Goal: Task Accomplishment & Management: Manage account settings

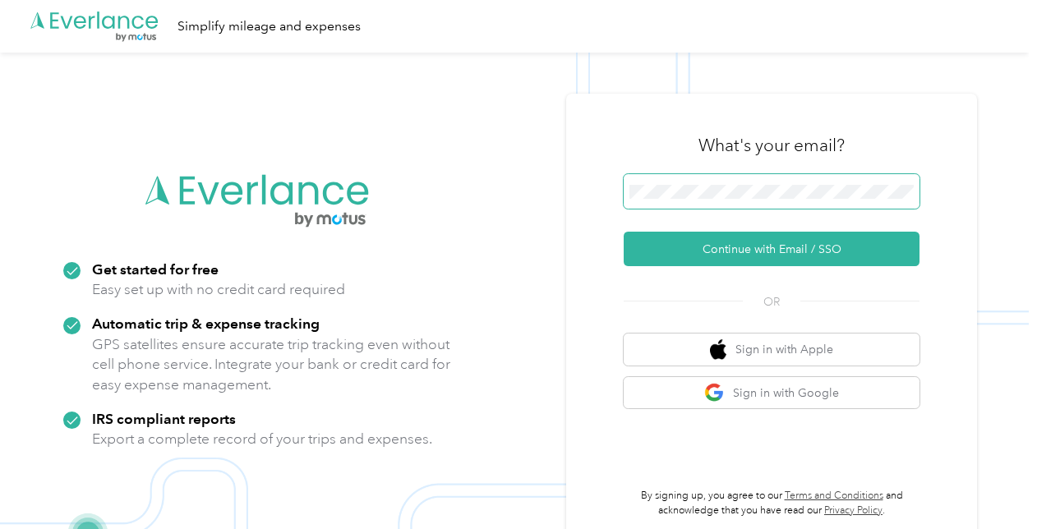
click at [767, 182] on span at bounding box center [771, 191] width 296 height 35
click at [623, 232] on button "Continue with Email / SSO" at bounding box center [771, 249] width 296 height 35
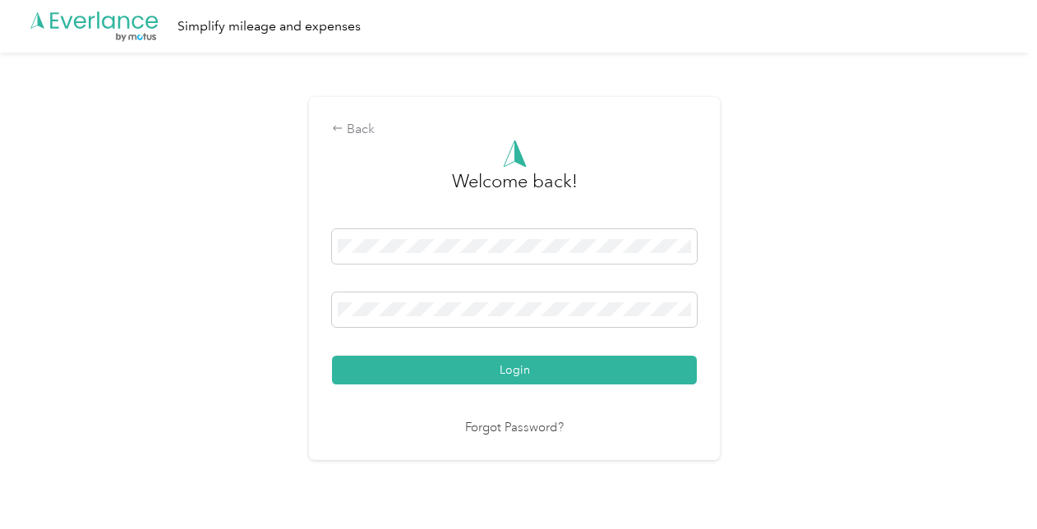
click at [332, 356] on button "Login" at bounding box center [514, 370] width 365 height 29
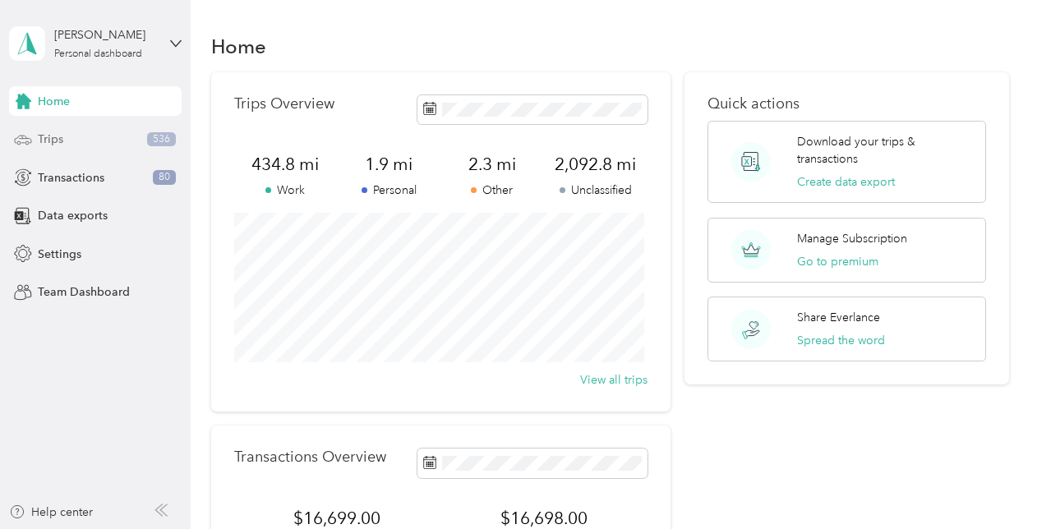
click at [84, 131] on div "Trips 536" at bounding box center [95, 140] width 173 height 30
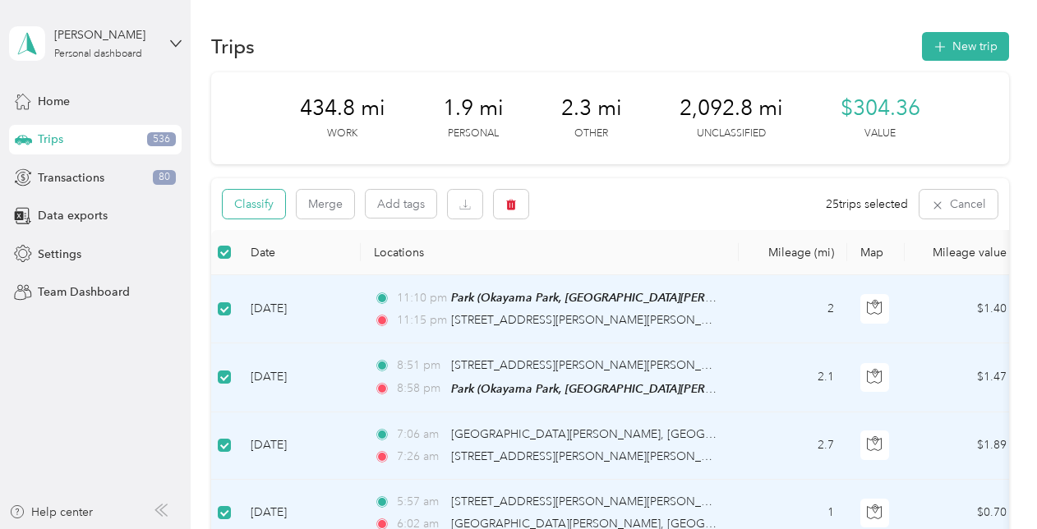
click at [276, 209] on button "Classify" at bounding box center [254, 204] width 62 height 29
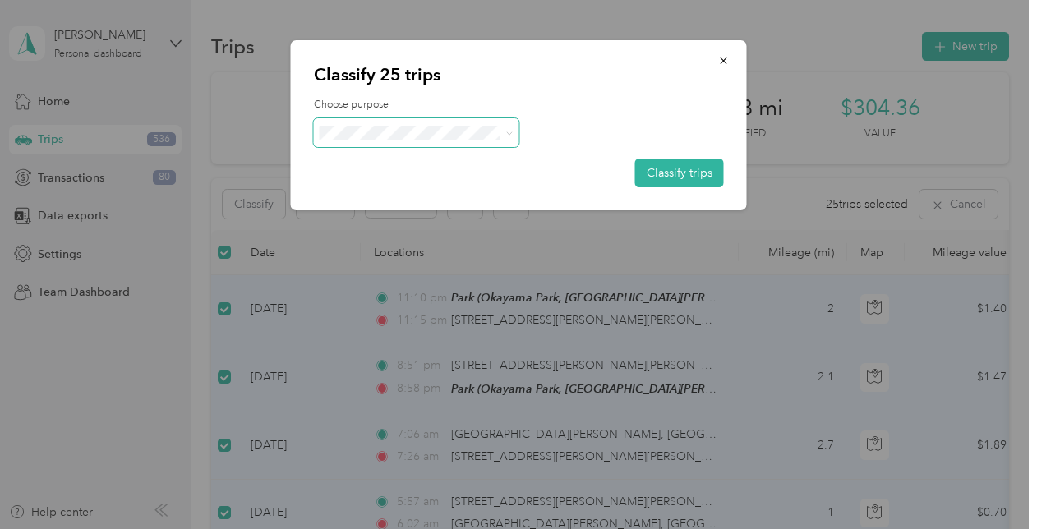
click at [454, 123] on span at bounding box center [416, 132] width 205 height 29
click at [392, 212] on span "Uber" at bounding box center [416, 222] width 182 height 21
click at [697, 163] on button "Classify trips" at bounding box center [679, 173] width 89 height 29
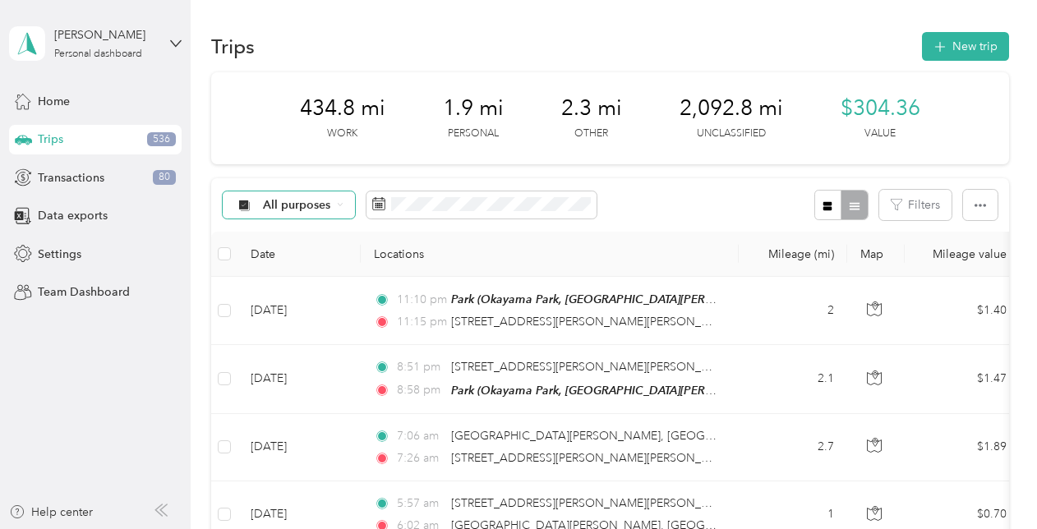
click at [268, 214] on div "All purposes" at bounding box center [289, 205] width 133 height 28
click at [286, 343] on span "Uber" at bounding box center [303, 348] width 80 height 17
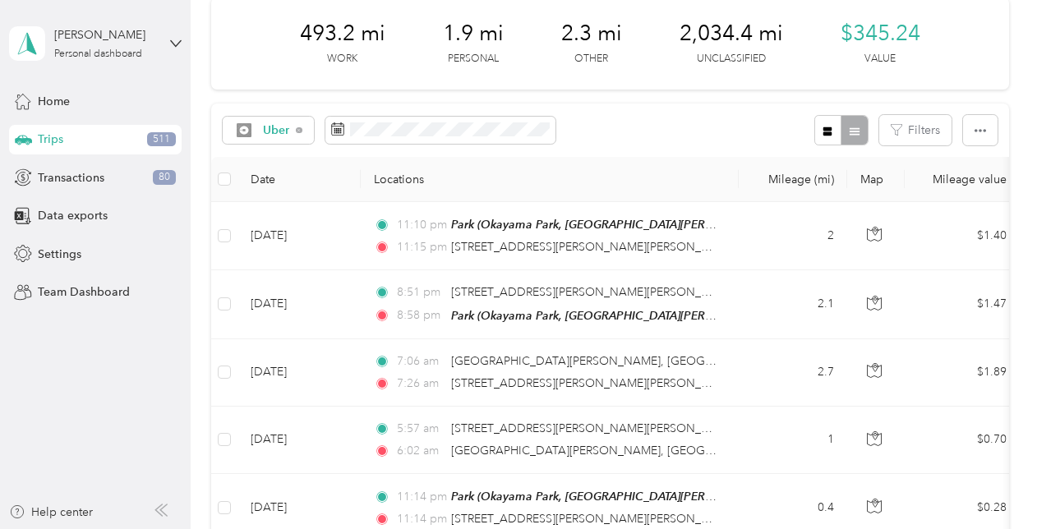
click at [232, 182] on th at bounding box center [224, 179] width 26 height 45
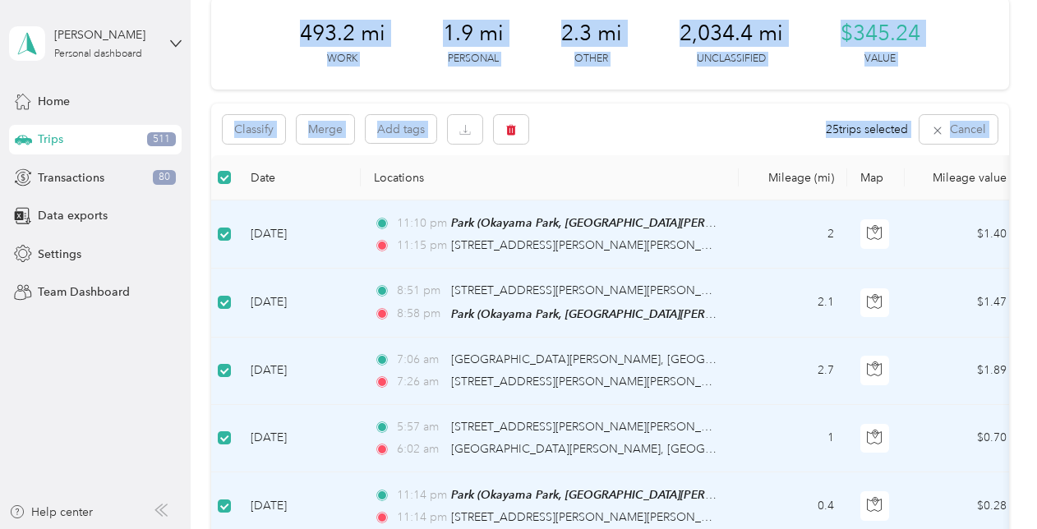
drag, startPoint x: 238, startPoint y: 176, endPoint x: 187, endPoint y: 163, distance: 52.6
click at [187, 163] on section "[PERSON_NAME] Personal dashboard Home Trips 511 Transactions 80 Data exports Se…" at bounding box center [514, 264] width 1028 height 529
click at [578, 113] on div "Classify Merge Add tags 25 trips selected Cancel" at bounding box center [610, 130] width 798 height 52
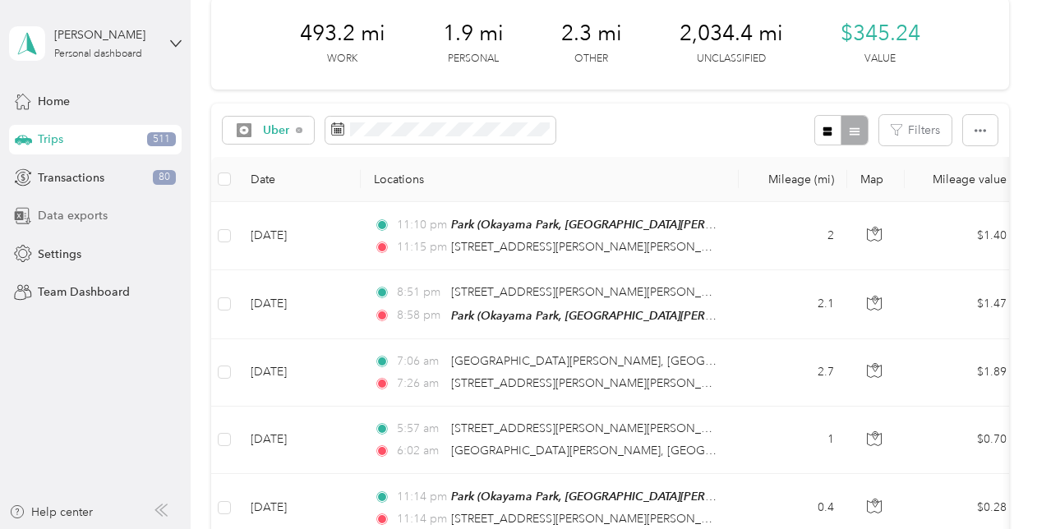
click at [49, 214] on span "Data exports" at bounding box center [73, 215] width 70 height 17
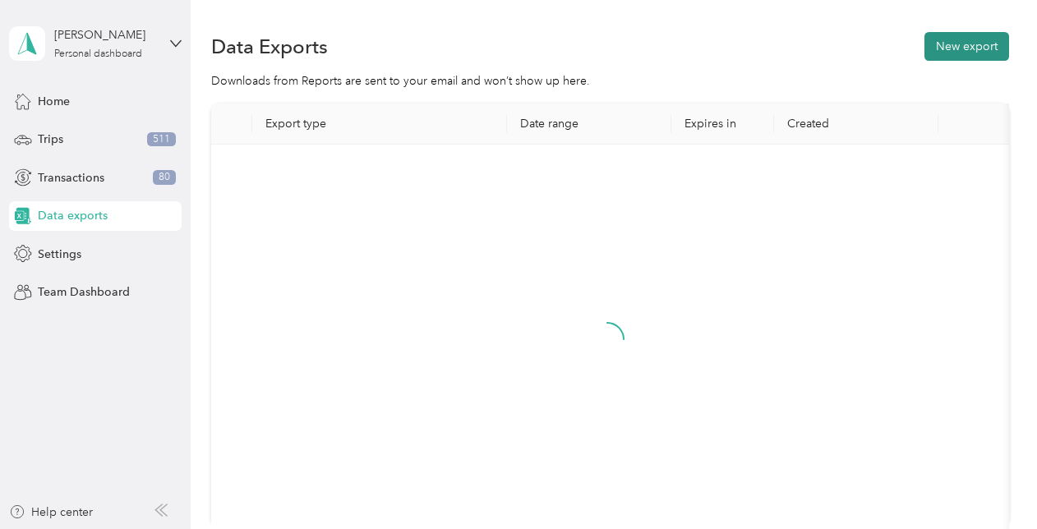
click at [964, 58] on button "New export" at bounding box center [966, 46] width 85 height 29
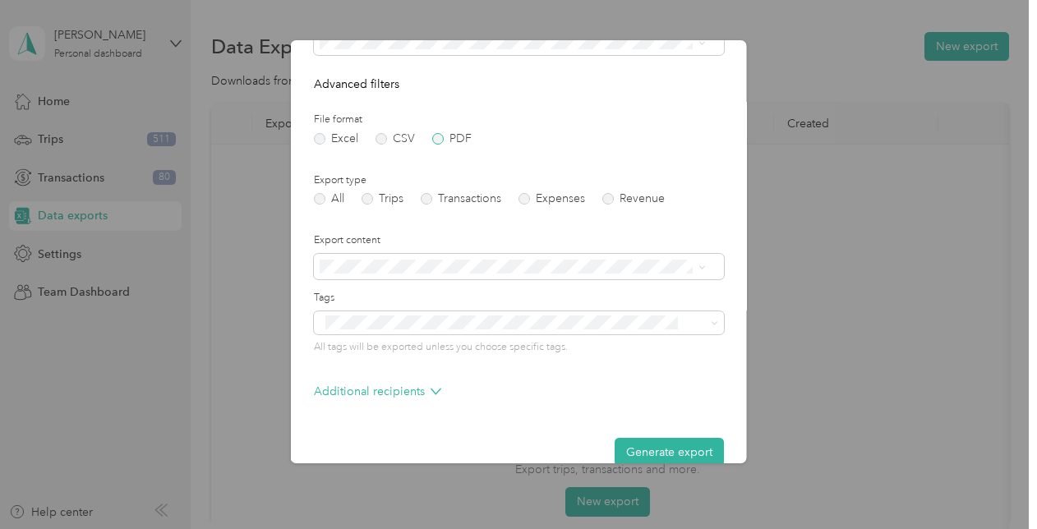
scroll to position [174, 0]
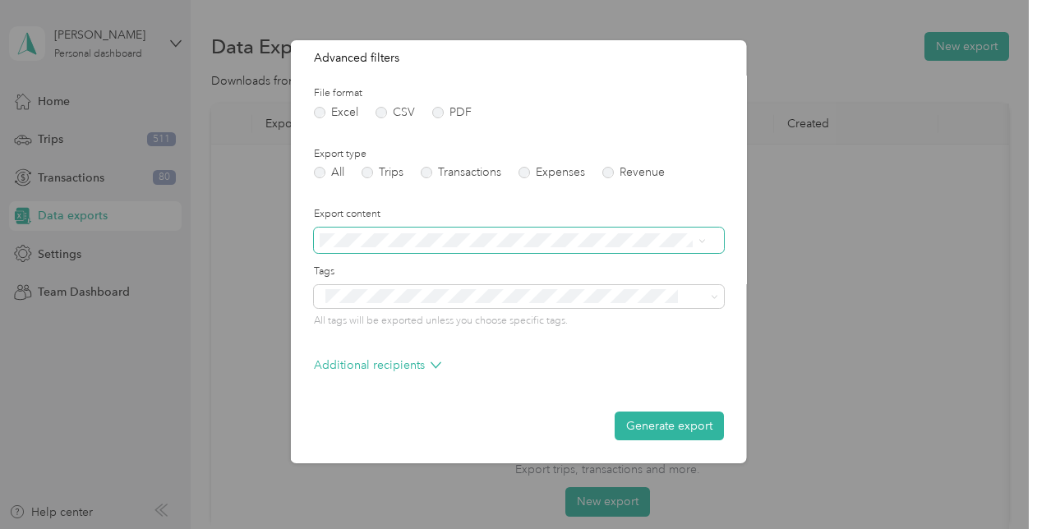
click at [427, 248] on span at bounding box center [519, 241] width 410 height 26
click at [419, 268] on div "Summary only" at bounding box center [512, 268] width 375 height 17
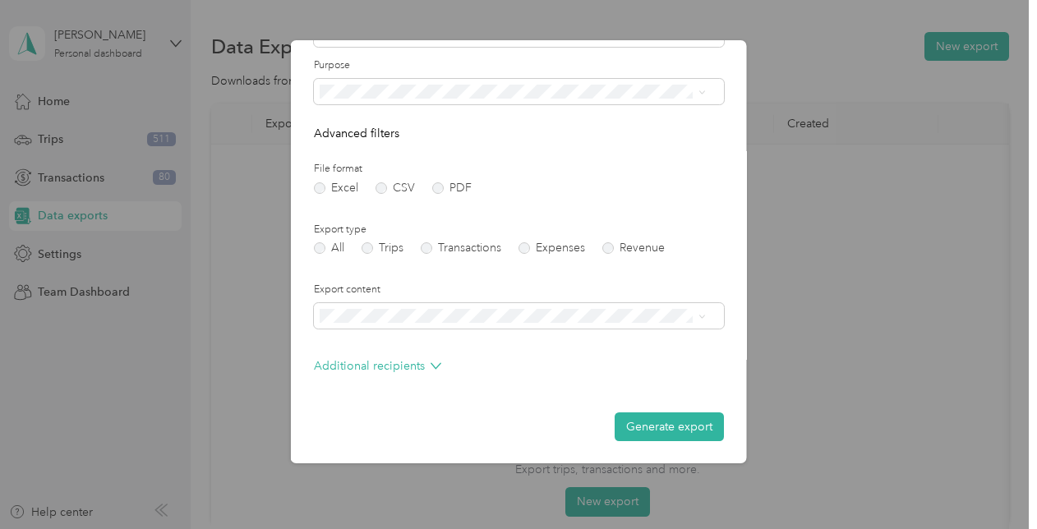
scroll to position [0, 0]
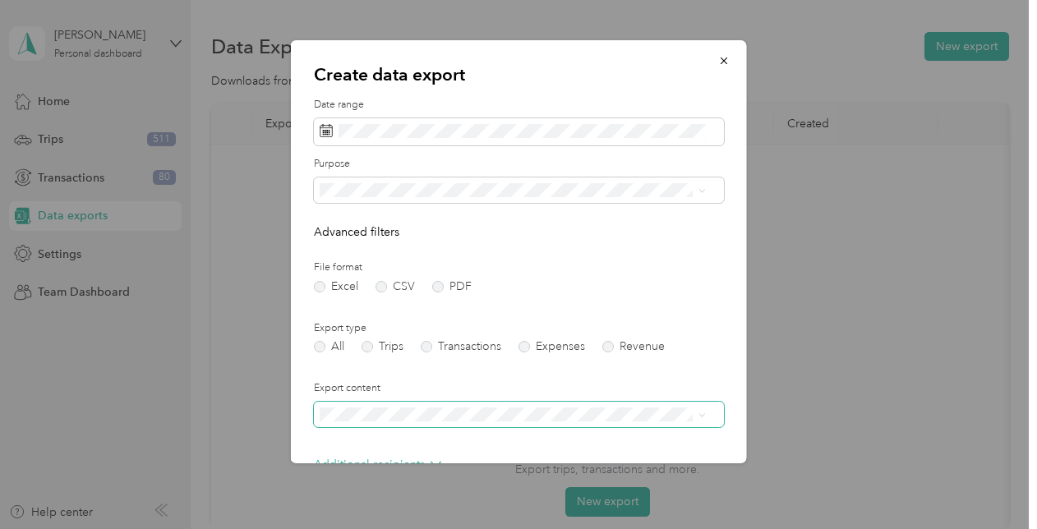
click at [374, 405] on span at bounding box center [519, 415] width 410 height 26
click at [381, 439] on span "Summary only" at bounding box center [362, 442] width 74 height 14
